Goal: Communication & Community: Connect with others

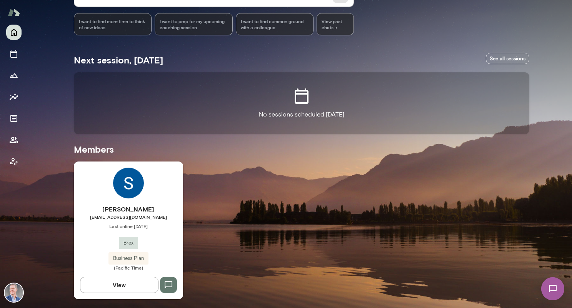
scroll to position [97, 0]
click at [139, 203] on div "[PERSON_NAME] [EMAIL_ADDRESS][DOMAIN_NAME] Last online [DATE] Brex Business Pla…" at bounding box center [128, 230] width 109 height 138
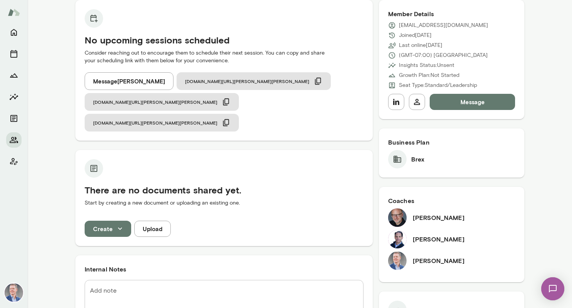
scroll to position [81, 0]
click at [394, 220] on img at bounding box center [397, 217] width 18 height 18
click at [425, 219] on h6 "[PERSON_NAME]" at bounding box center [439, 217] width 52 height 9
click at [415, 240] on h6 "[PERSON_NAME]" at bounding box center [439, 238] width 52 height 9
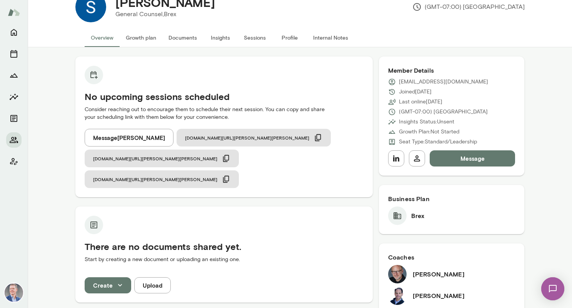
scroll to position [24, 0]
click at [134, 135] on button "Message [PERSON_NAME]" at bounding box center [129, 137] width 89 height 18
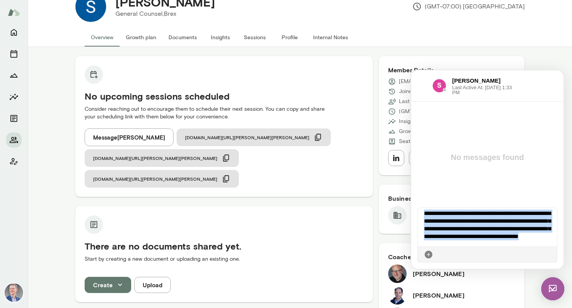
scroll to position [8, 0]
drag, startPoint x: 546, startPoint y: 253, endPoint x: 479, endPoint y: 222, distance: 73.5
click at [479, 222] on div "**********" at bounding box center [487, 235] width 140 height 55
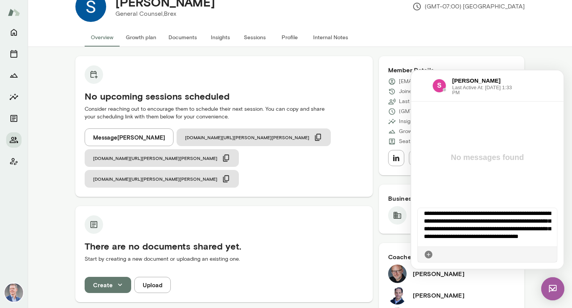
click at [468, 225] on div "**********" at bounding box center [487, 227] width 139 height 38
click at [469, 227] on div "**********" at bounding box center [487, 227] width 139 height 38
click at [493, 226] on div "**********" at bounding box center [487, 227] width 139 height 38
click at [551, 255] on icon at bounding box center [551, 255] width 0 height 0
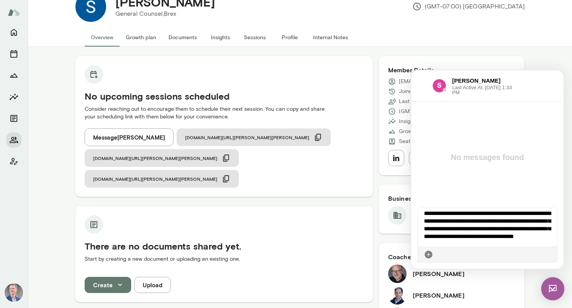
scroll to position [0, 0]
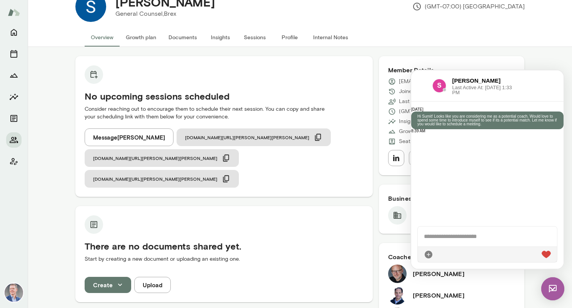
click at [444, 250] on div at bounding box center [487, 254] width 139 height 16
click at [436, 238] on div at bounding box center [487, 236] width 139 height 20
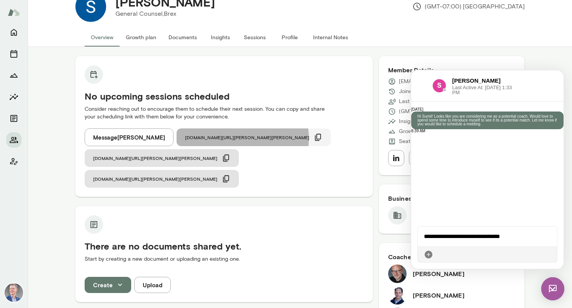
click at [315, 138] on icon "button" at bounding box center [318, 137] width 6 height 7
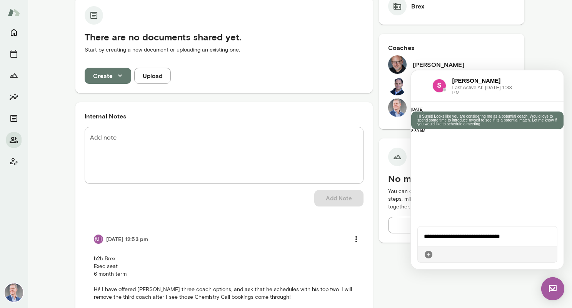
scroll to position [233, 0]
drag, startPoint x: 515, startPoint y: 238, endPoint x: 394, endPoint y: 245, distance: 121.7
click at [411, 245] on html "**********" at bounding box center [487, 169] width 152 height 198
click at [528, 234] on div "**********" at bounding box center [487, 236] width 139 height 20
click at [551, 255] on icon at bounding box center [551, 255] width 0 height 0
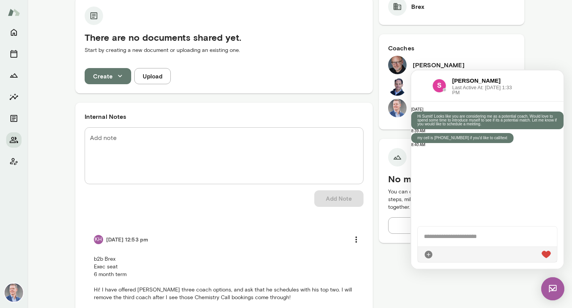
click at [541, 46] on div "No upcoming sessions scheduled Consider reaching out to encourage them to sched…" at bounding box center [300, 164] width 544 height 652
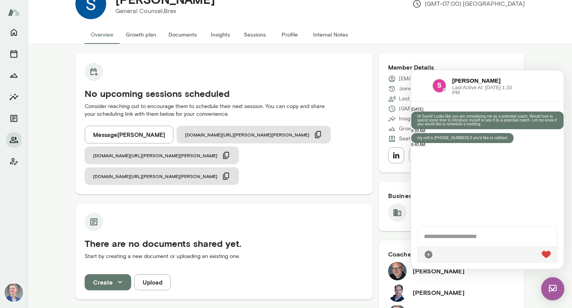
scroll to position [0, 0]
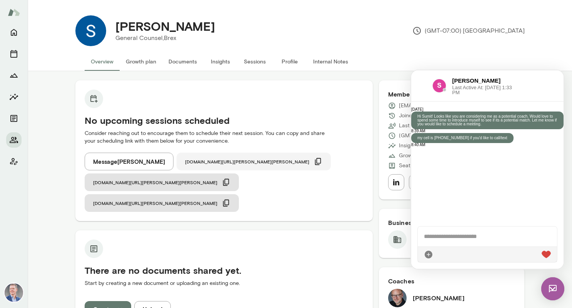
click at [237, 160] on button "[DOMAIN_NAME][URL][PERSON_NAME][PERSON_NAME]" at bounding box center [254, 162] width 154 height 18
click at [199, 160] on span "[DOMAIN_NAME][URL][PERSON_NAME][PERSON_NAME]" at bounding box center [247, 161] width 124 height 6
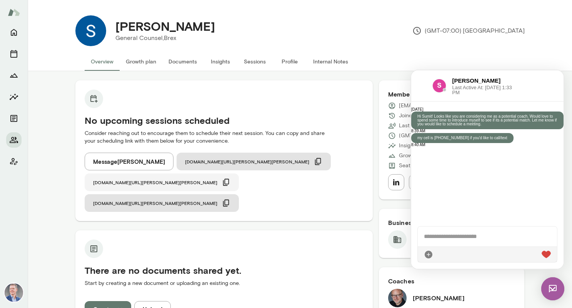
click at [217, 179] on span "[DOMAIN_NAME][URL][PERSON_NAME][PERSON_NAME]" at bounding box center [155, 182] width 124 height 6
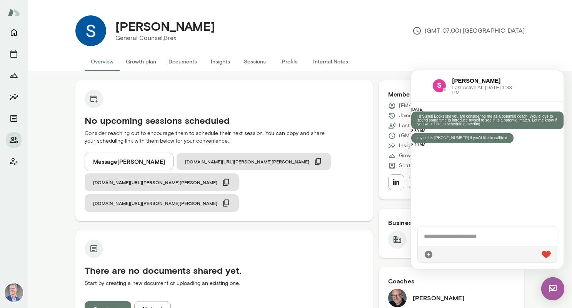
click at [456, 51] on div "[PERSON_NAME] General Counsel, Brex (GMT-07:00) [GEOGRAPHIC_DATA]" at bounding box center [299, 30] width 461 height 43
click at [14, 32] on icon "Home" at bounding box center [13, 32] width 9 height 9
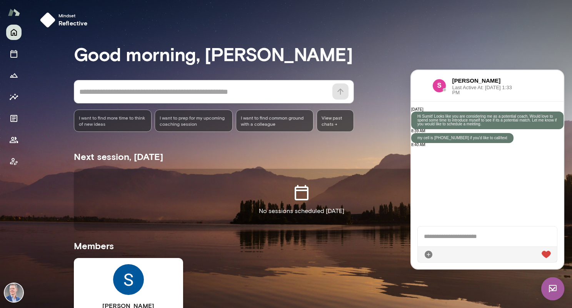
click at [15, 290] on img at bounding box center [14, 292] width 18 height 18
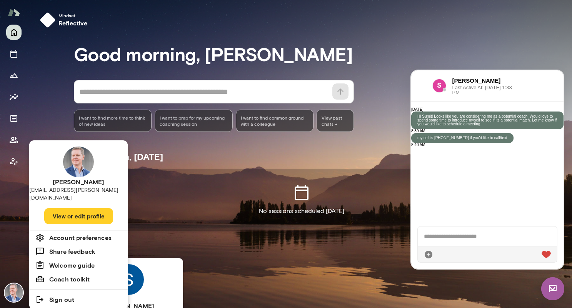
click at [13, 142] on div at bounding box center [286, 154] width 572 height 308
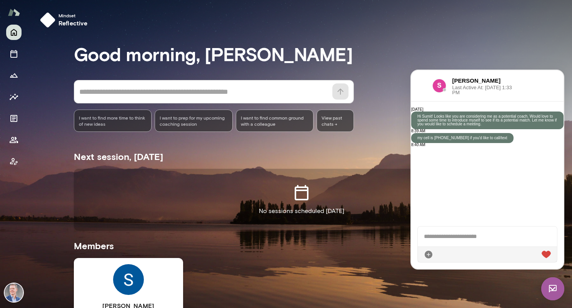
click at [13, 142] on icon "Members" at bounding box center [13, 139] width 9 height 9
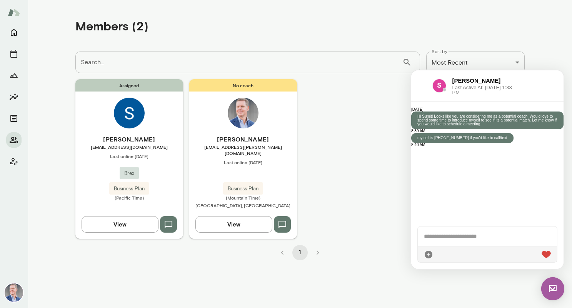
click at [525, 72] on div "[PERSON_NAME] Last Active At: [DATE] 1:33 PM" at bounding box center [487, 85] width 152 height 31
click at [559, 288] on img at bounding box center [552, 288] width 23 height 23
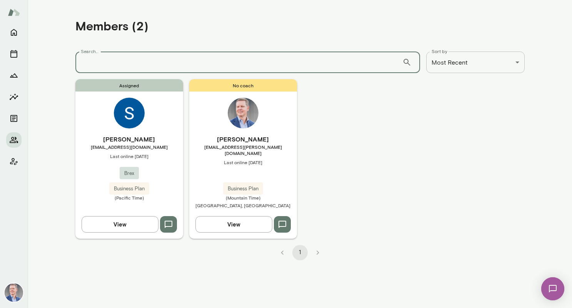
click at [134, 62] on input "Search..." at bounding box center [238, 63] width 327 height 22
type input "**********"
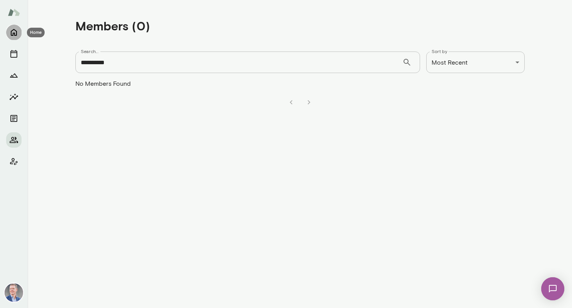
click at [14, 33] on icon "Home" at bounding box center [14, 32] width 6 height 7
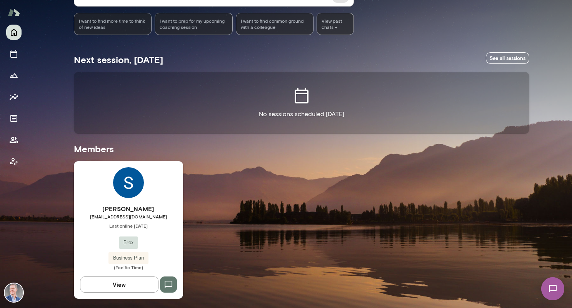
scroll to position [97, 0]
click at [128, 198] on div "[PERSON_NAME] [EMAIL_ADDRESS][DOMAIN_NAME] Last online [DATE] Brex Business Pla…" at bounding box center [128, 230] width 109 height 138
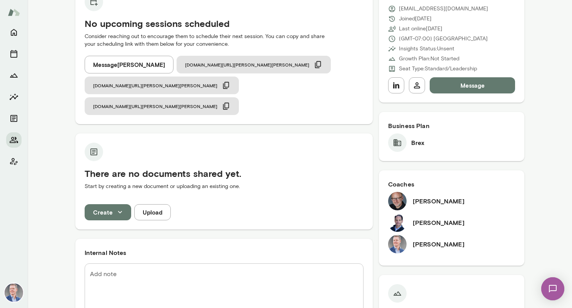
click at [394, 223] on img at bounding box center [397, 222] width 18 height 18
click at [432, 226] on h6 "[PERSON_NAME]" at bounding box center [439, 222] width 52 height 9
click at [12, 32] on icon "Home" at bounding box center [13, 32] width 9 height 9
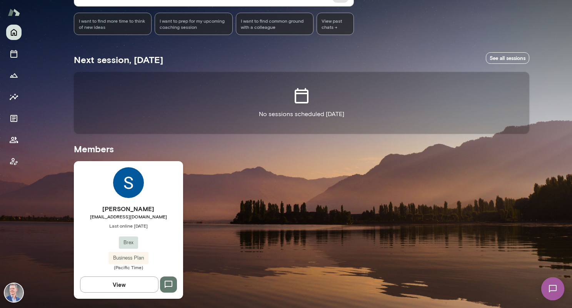
click at [17, 293] on img at bounding box center [14, 292] width 18 height 18
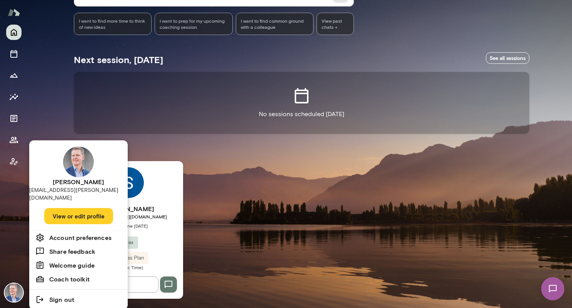
click at [15, 292] on div at bounding box center [286, 154] width 572 height 308
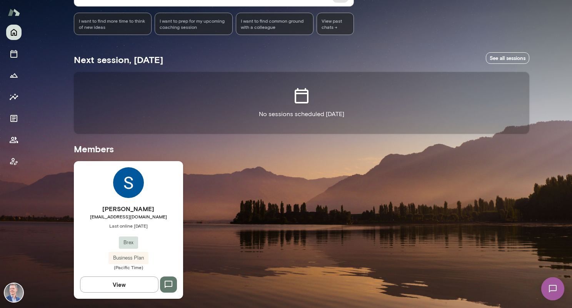
click at [12, 285] on img at bounding box center [14, 292] width 18 height 18
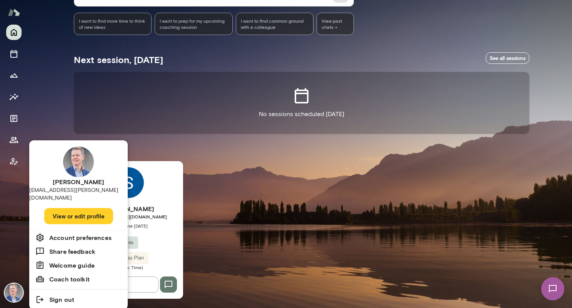
click at [13, 161] on div at bounding box center [286, 154] width 572 height 308
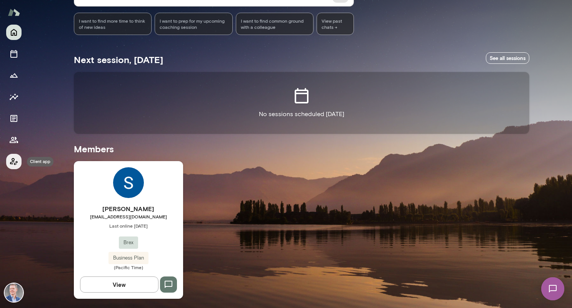
click at [14, 164] on icon "Client app" at bounding box center [13, 161] width 9 height 9
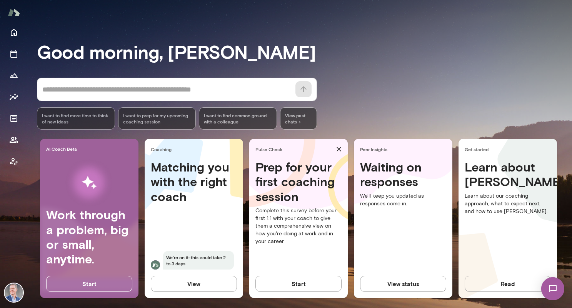
scroll to position [35, 0]
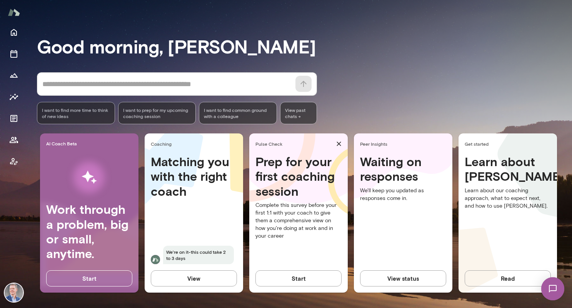
click at [114, 86] on textarea at bounding box center [166, 84] width 248 height 11
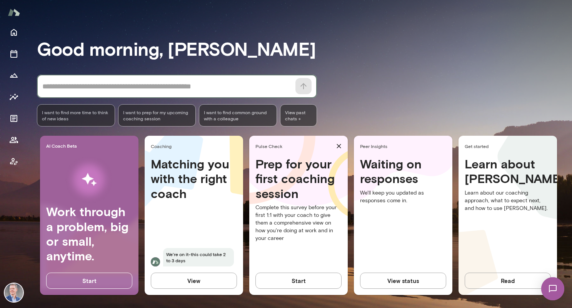
scroll to position [41, 0]
